Goal: Task Accomplishment & Management: Use online tool/utility

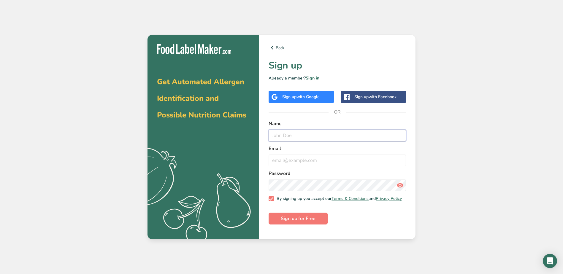
click at [307, 138] on input "text" at bounding box center [338, 136] width 138 height 12
type input "[PERSON_NAME]"
type input "[EMAIL_ADDRESS][DOMAIN_NAME]"
click at [402, 218] on form "Name [PERSON_NAME] Email [EMAIL_ADDRESS][DOMAIN_NAME] Password By signing up yo…" at bounding box center [338, 172] width 138 height 105
click at [315, 222] on span "Sign up for Free" at bounding box center [298, 218] width 35 height 7
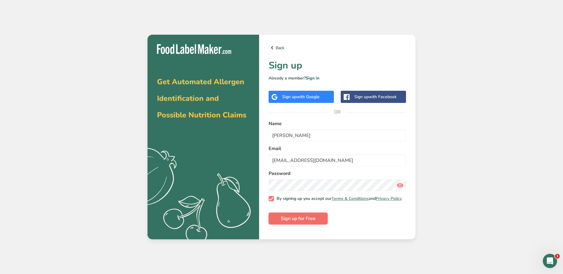
click at [301, 221] on span "Sign up for Free" at bounding box center [298, 218] width 35 height 7
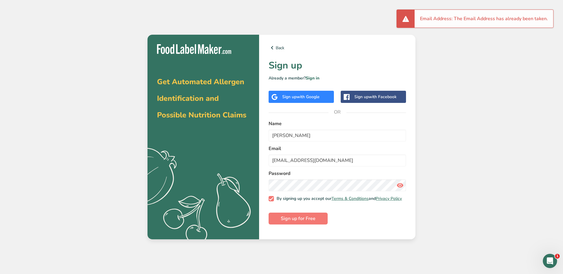
click at [458, 18] on li "Email Address: The Email Address has already been taken." at bounding box center [484, 18] width 128 height 7
click at [231, 143] on div "Get Automated Allergen Identification and Possible Nutrition Claims .a{fill:#f5…" at bounding box center [204, 137] width 112 height 205
click at [315, 79] on link "Sign in" at bounding box center [313, 78] width 14 height 6
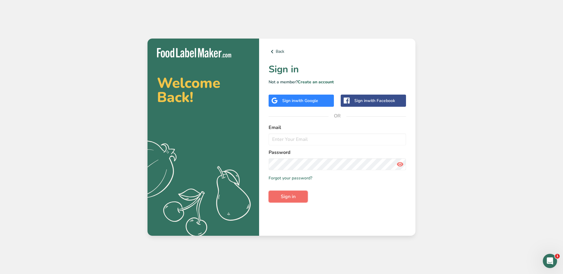
click at [298, 198] on button "Sign in" at bounding box center [288, 197] width 39 height 12
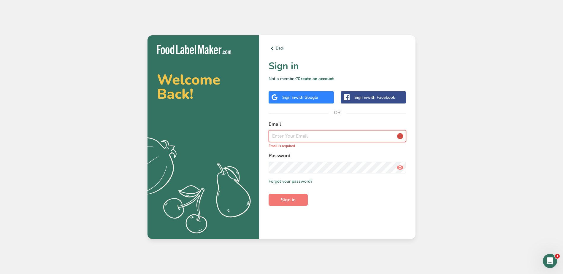
click at [311, 138] on input "email" at bounding box center [338, 136] width 138 height 12
drag, startPoint x: 285, startPoint y: 137, endPoint x: 297, endPoint y: 140, distance: 11.9
click at [285, 137] on input "email" at bounding box center [338, 136] width 138 height 12
click at [397, 165] on icon at bounding box center [400, 167] width 7 height 11
click at [309, 140] on input "email" at bounding box center [338, 136] width 138 height 12
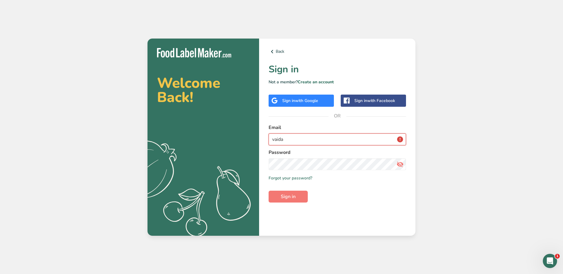
type input "[EMAIL_ADDRESS][DOMAIN_NAME]"
click at [293, 194] on span "Sign in" at bounding box center [288, 196] width 15 height 7
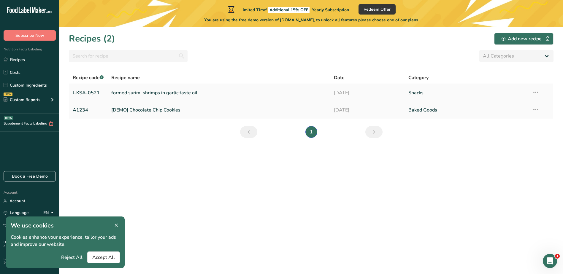
click at [182, 96] on link "formed surimi shrimps in garlic taste oil" at bounding box center [219, 93] width 216 height 12
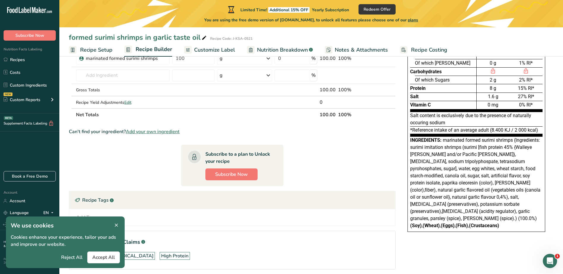
scroll to position [30, 0]
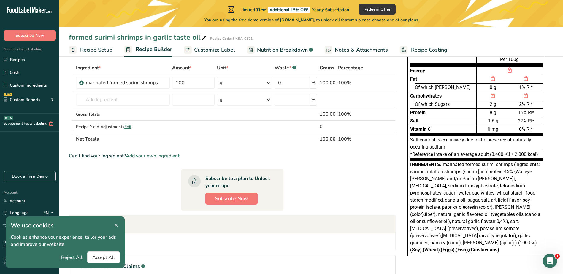
click at [116, 224] on icon at bounding box center [116, 226] width 5 height 8
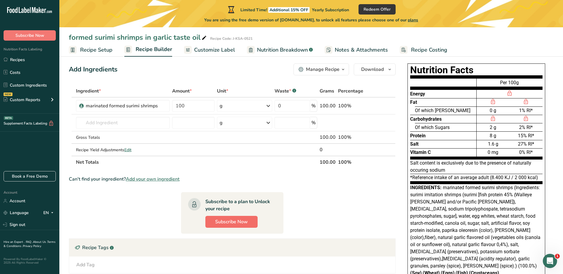
scroll to position [0, 0]
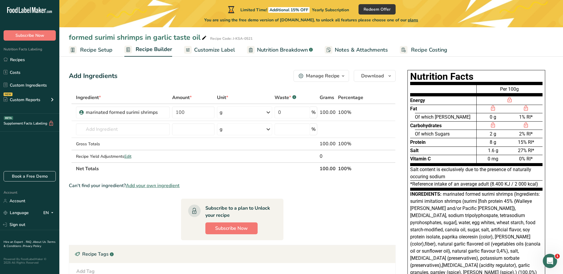
click at [97, 50] on span "Recipe Setup" at bounding box center [96, 50] width 32 height 8
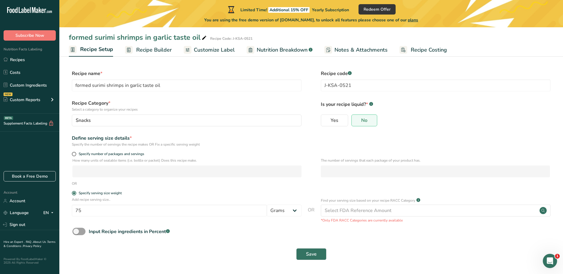
click at [274, 48] on span "Nutrition Breakdown" at bounding box center [282, 50] width 51 height 8
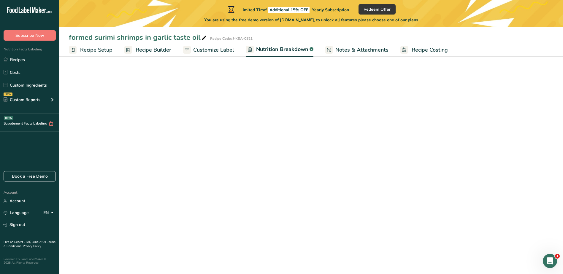
select select "Calories"
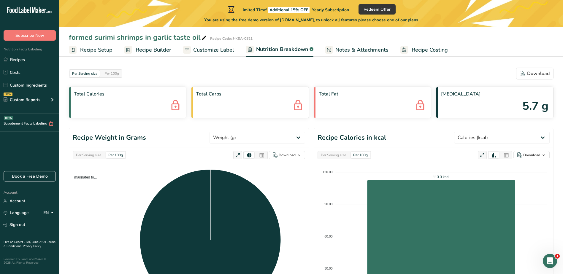
click at [222, 45] on link "Customize Label" at bounding box center [208, 49] width 51 height 13
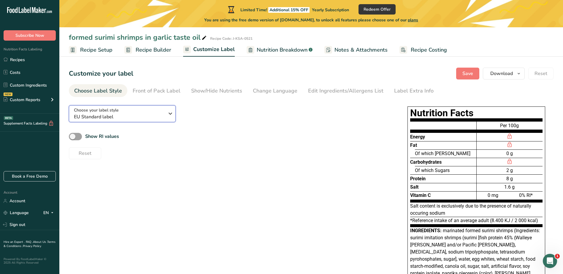
click at [171, 115] on icon "button" at bounding box center [170, 113] width 7 height 11
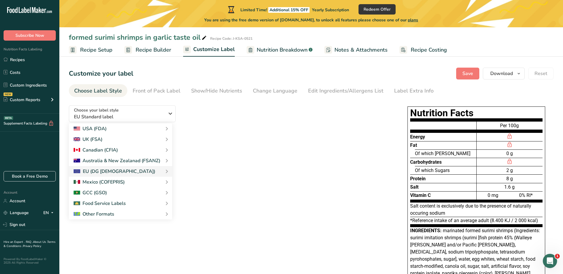
click at [392, 151] on div "Choose your label style EU Standard label USA (FDA) Standard FDA label Tabular …" at bounding box center [311, 218] width 485 height 234
